Goal: Information Seeking & Learning: Understand process/instructions

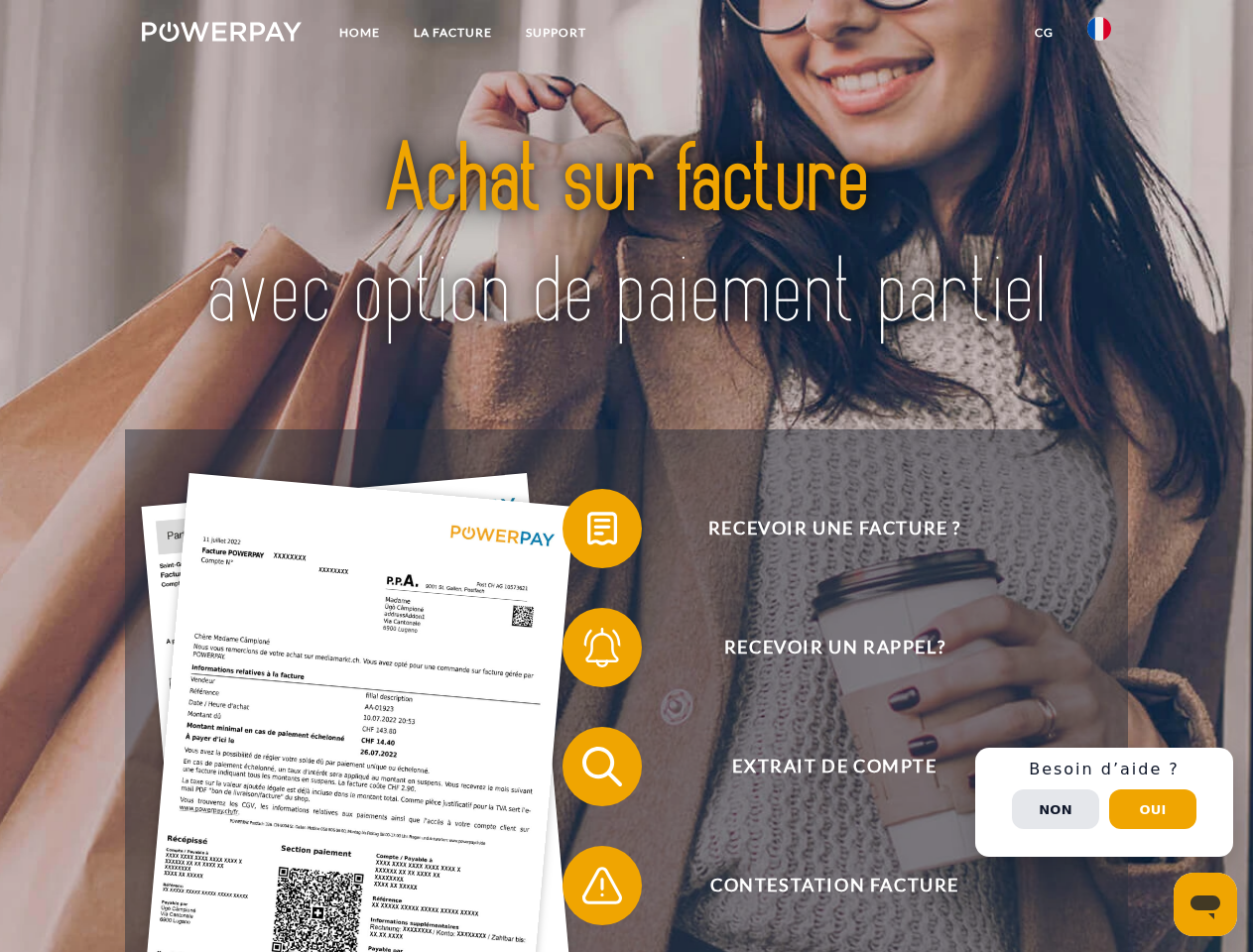
click at [221, 35] on img at bounding box center [222, 32] width 160 height 20
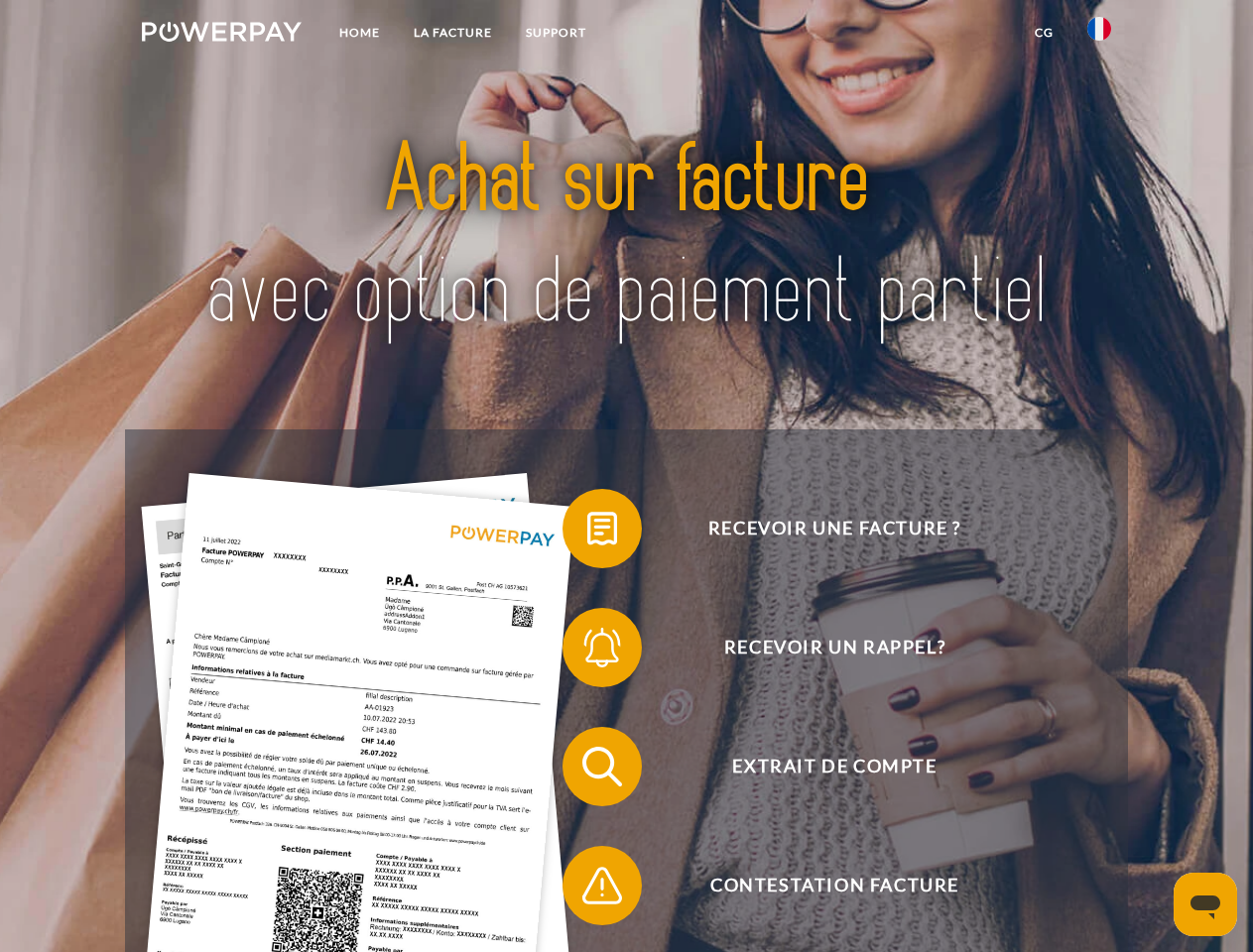
click at [1099, 35] on img at bounding box center [1099, 29] width 24 height 24
click at [1043, 33] on link "CG" at bounding box center [1043, 33] width 53 height 36
click at [588, 532] on span at bounding box center [572, 527] width 99 height 99
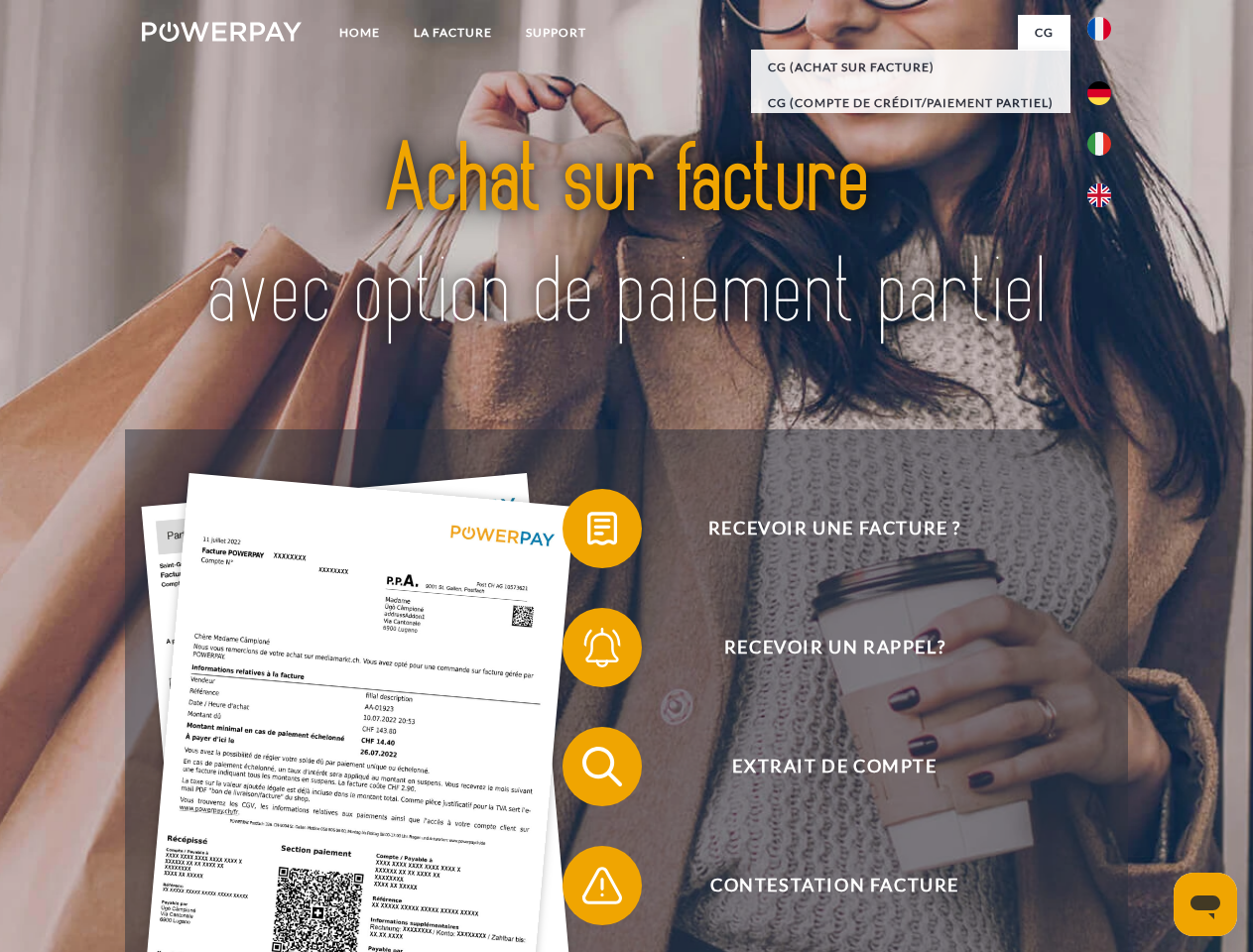
click at [588, 651] on span at bounding box center [572, 647] width 99 height 99
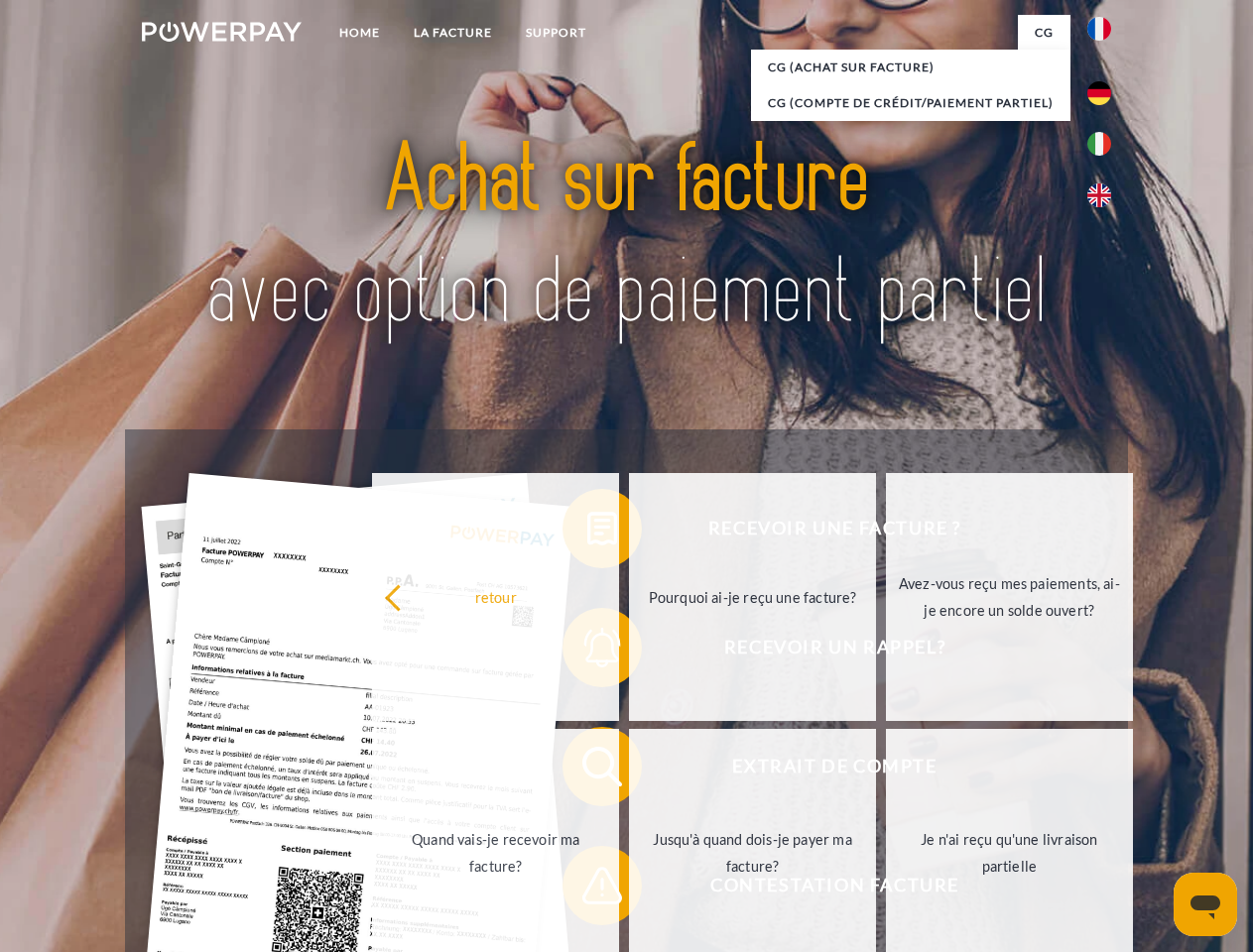
click at [628, 770] on link "Jusqu'à quand dois-je payer ma facture?" at bounding box center [751, 853] width 247 height 248
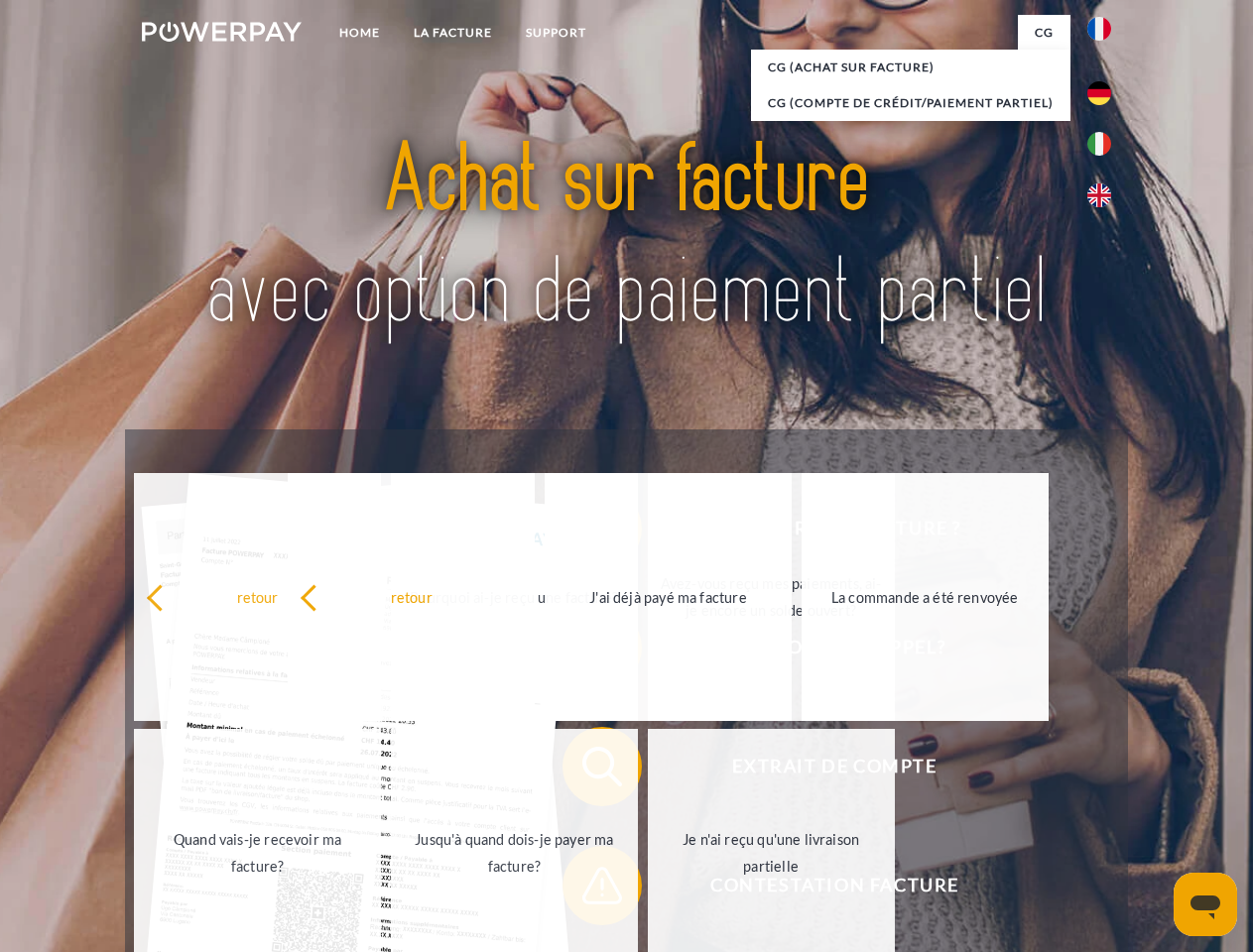
click at [588, 889] on span at bounding box center [572, 885] width 99 height 99
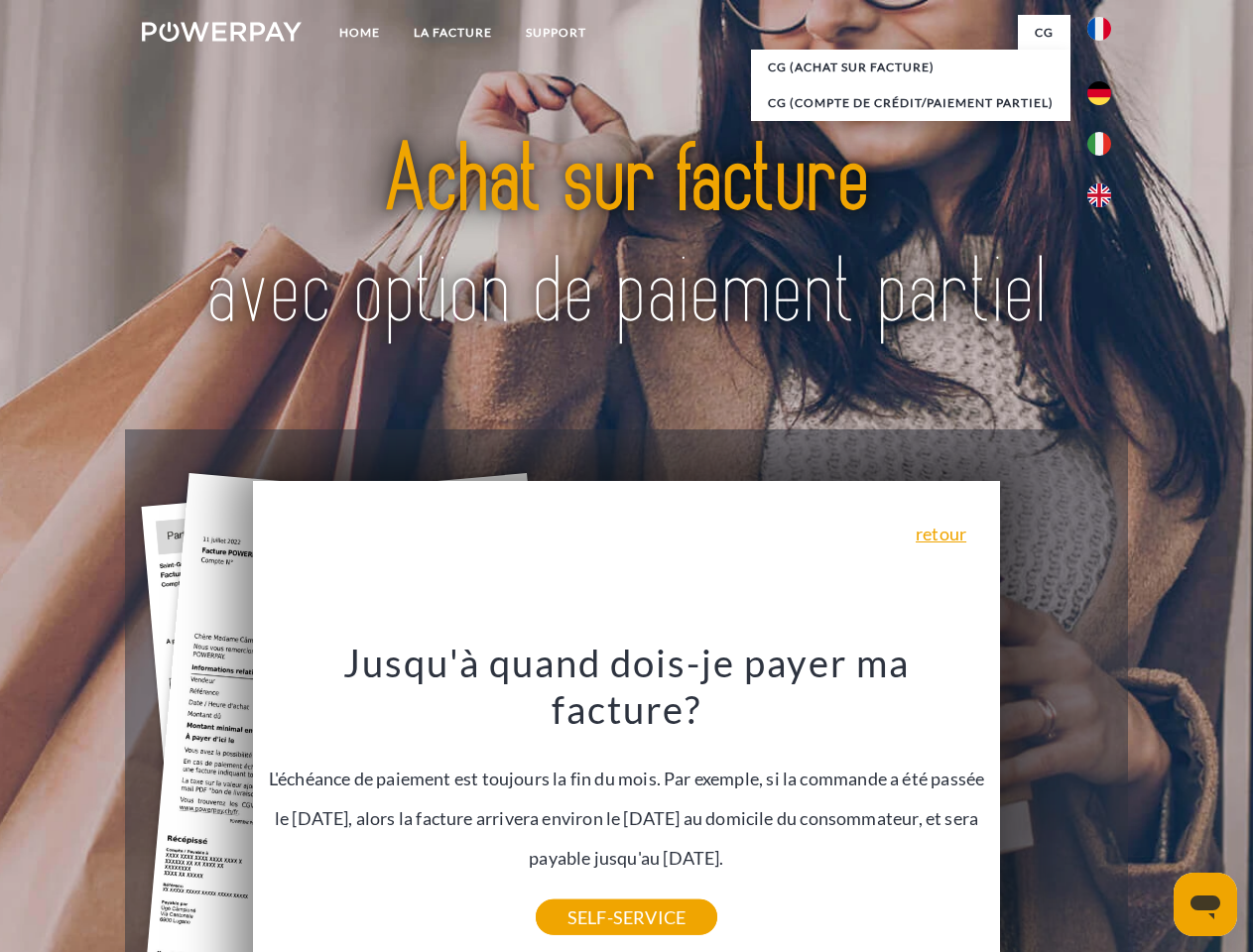
click at [1104, 802] on div "Recevoir une facture ? Recevoir un rappel? Extrait de compte retour" at bounding box center [626, 826] width 1002 height 793
click at [1055, 806] on span "Extrait de compte" at bounding box center [834, 766] width 486 height 79
click at [1152, 809] on header "Home LA FACTURE Support" at bounding box center [626, 684] width 1253 height 1370
